Goal: Transaction & Acquisition: Book appointment/travel/reservation

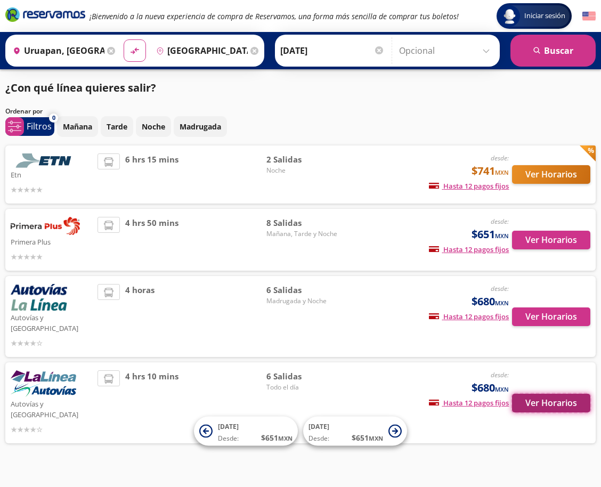
click at [558, 394] on button "Ver Horarios" at bounding box center [551, 403] width 78 height 19
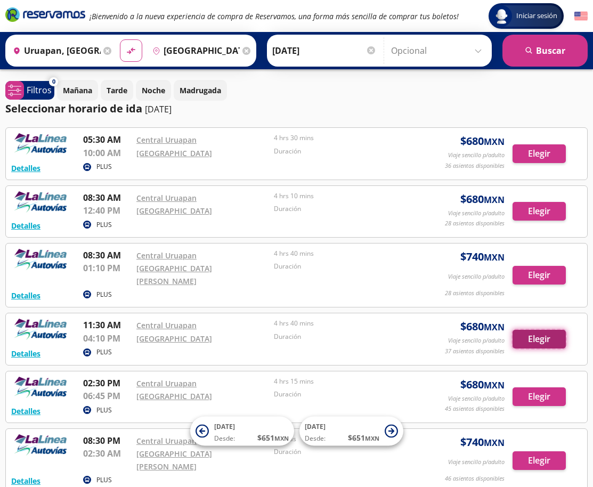
click at [536, 330] on button "Elegir" at bounding box center [538, 339] width 53 height 19
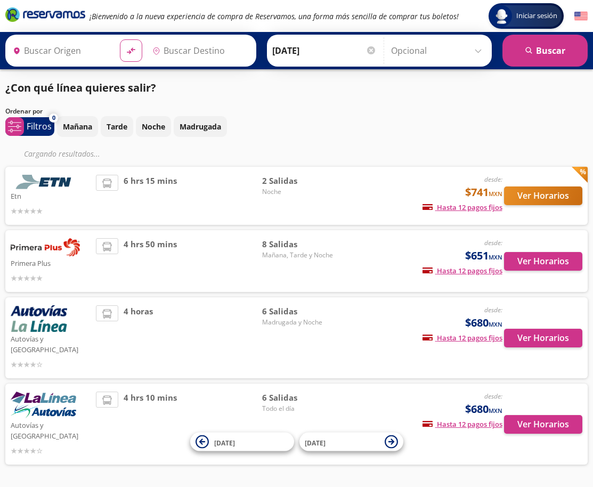
type input "[GEOGRAPHIC_DATA], [GEOGRAPHIC_DATA]"
type input "Uruapan, [GEOGRAPHIC_DATA]"
